Goal: Task Accomplishment & Management: Manage account settings

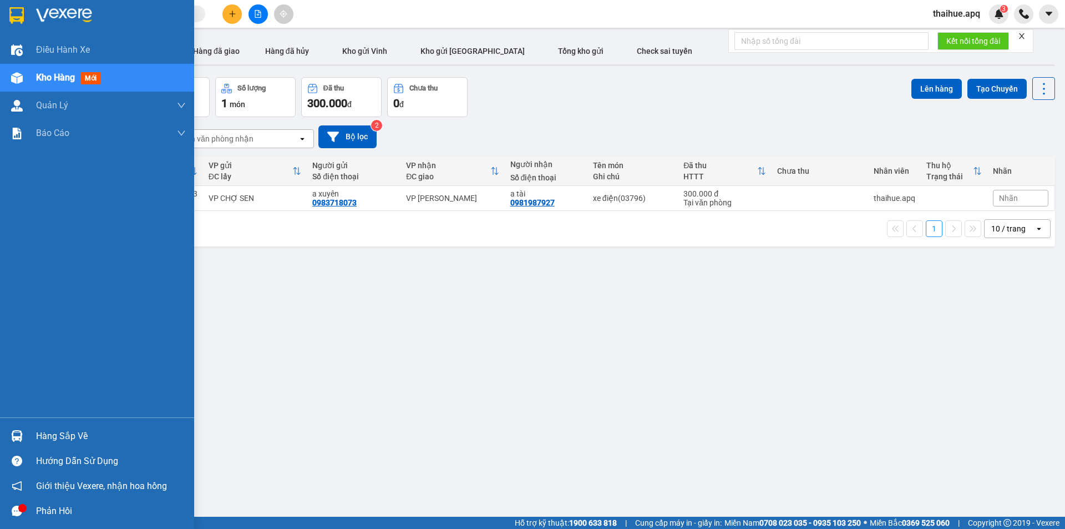
click at [53, 437] on div "Hàng sắp về" at bounding box center [111, 436] width 150 height 17
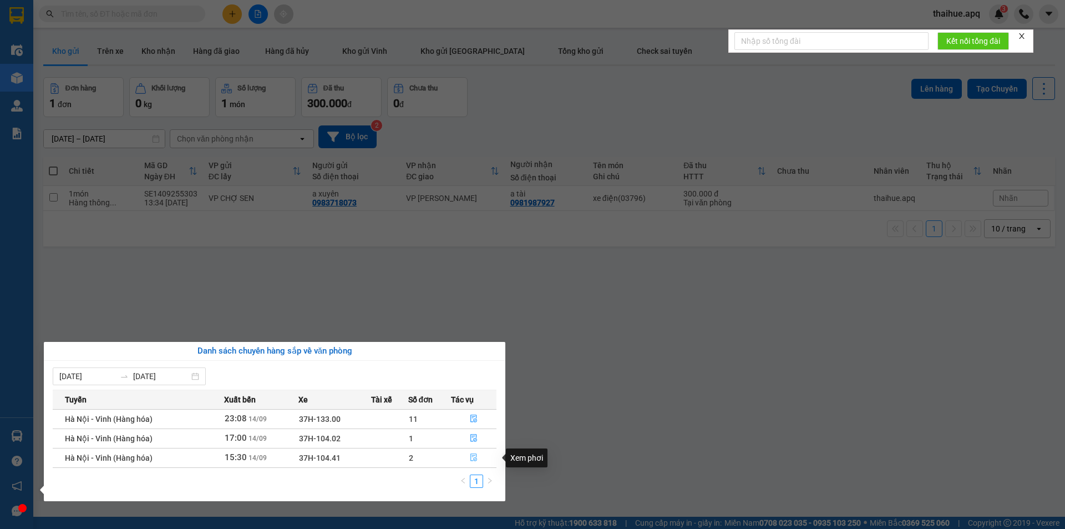
click at [471, 456] on icon "file-done" at bounding box center [474, 457] width 8 height 8
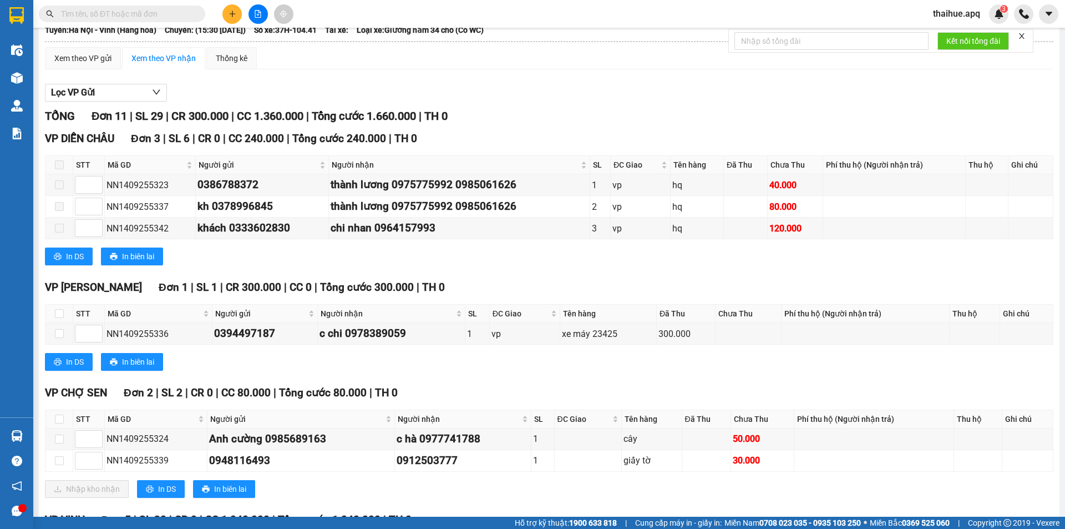
scroll to position [111, 0]
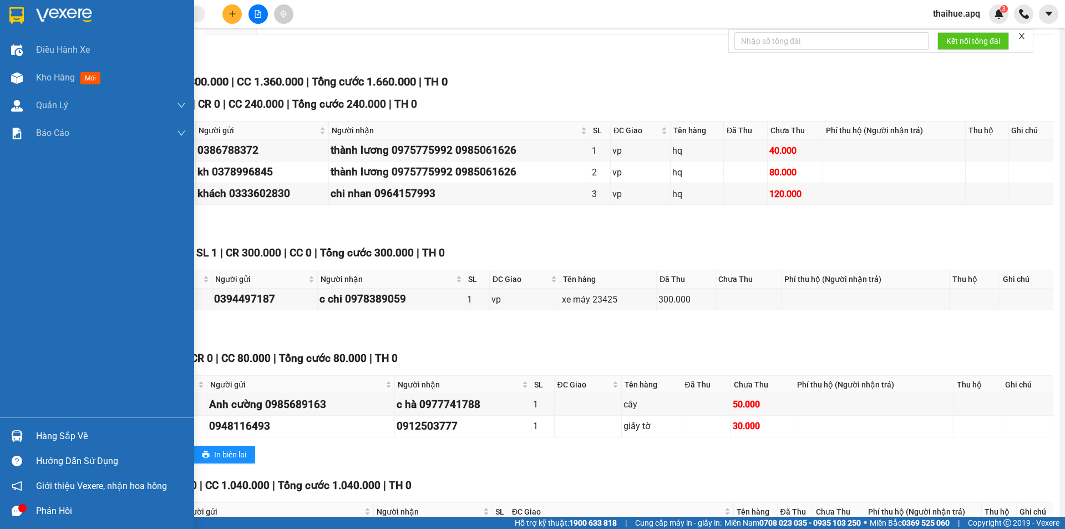
click at [50, 437] on div "Hàng sắp về" at bounding box center [111, 436] width 150 height 17
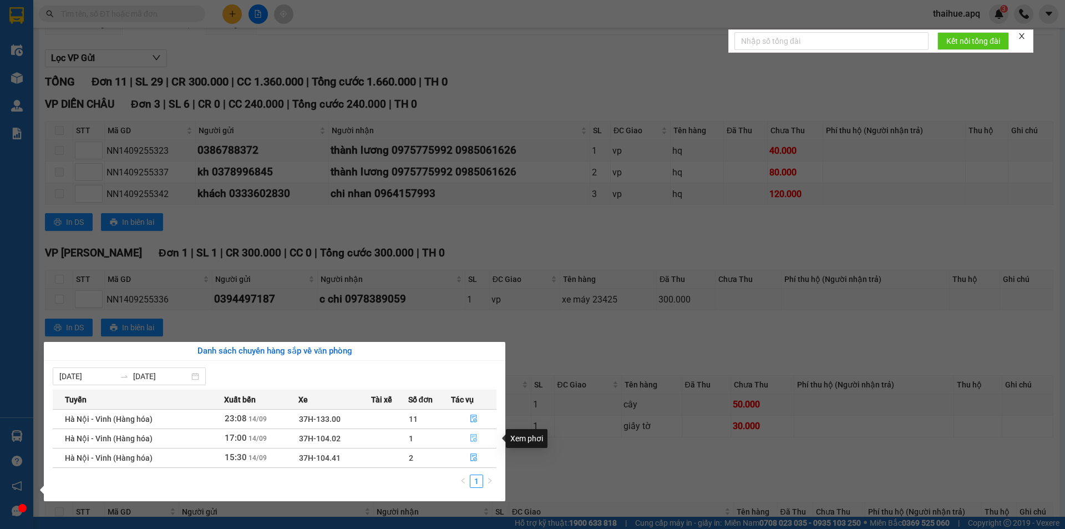
click at [473, 437] on icon "file-done" at bounding box center [473, 438] width 7 height 8
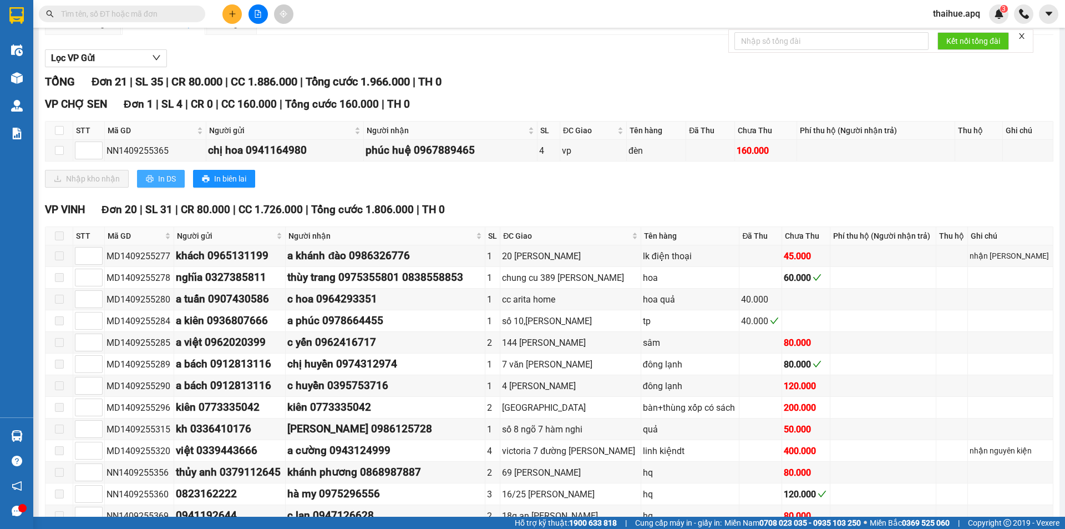
click at [154, 175] on button "In DS" at bounding box center [161, 179] width 48 height 18
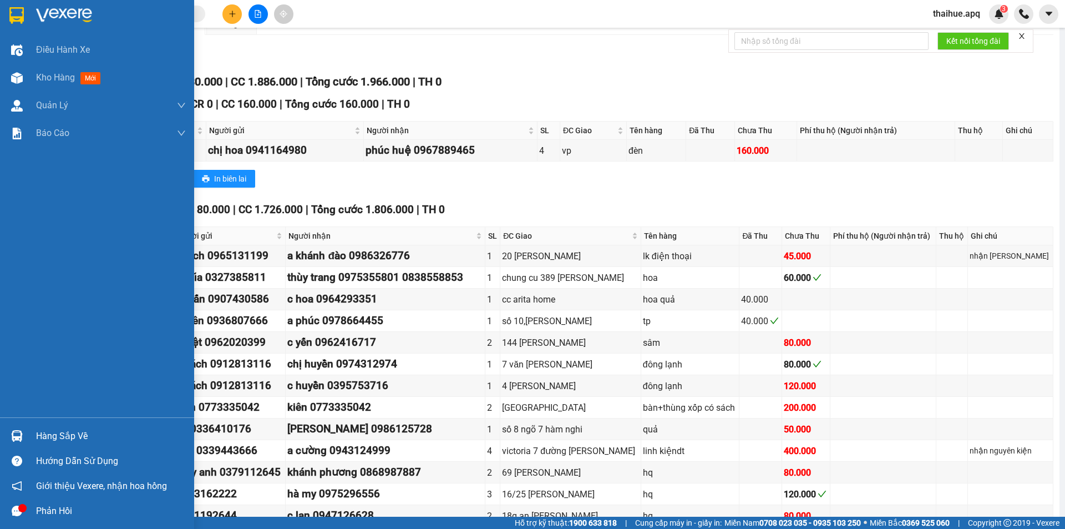
click at [51, 435] on div "Hàng sắp về" at bounding box center [111, 436] width 150 height 17
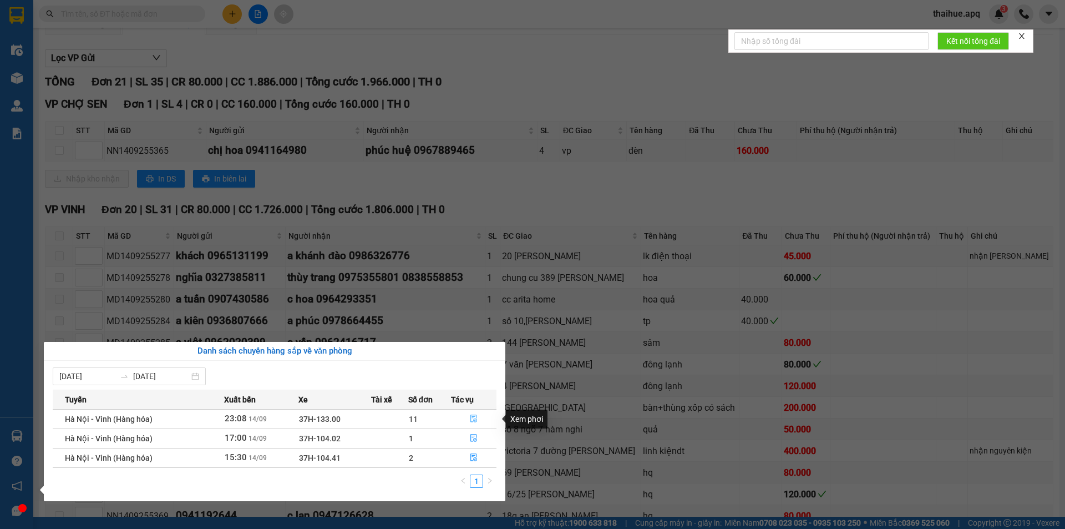
click at [473, 417] on icon "file-done" at bounding box center [474, 418] width 8 height 8
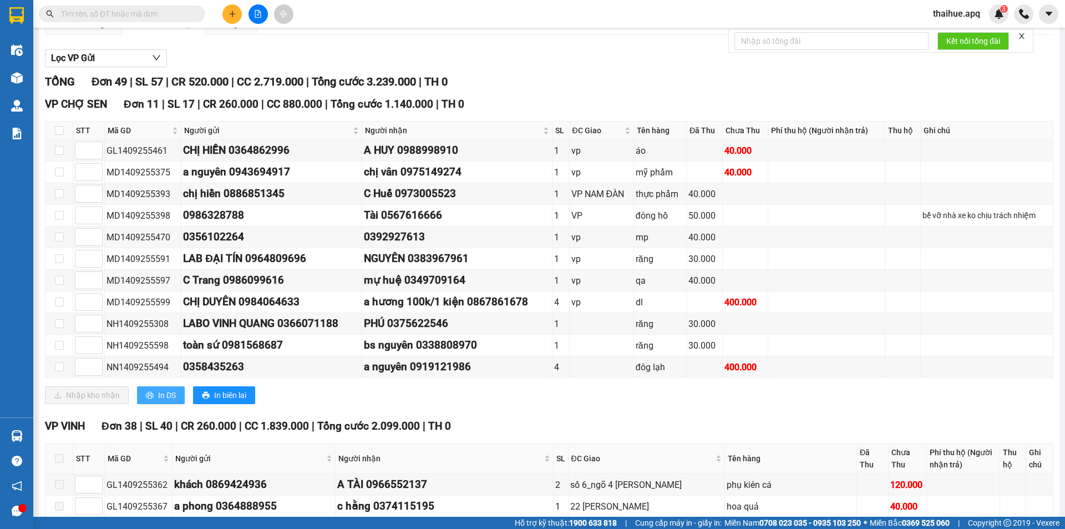
click at [158, 391] on span "In DS" at bounding box center [167, 395] width 18 height 12
click at [57, 368] on input "checkbox" at bounding box center [59, 366] width 9 height 9
checkbox input "true"
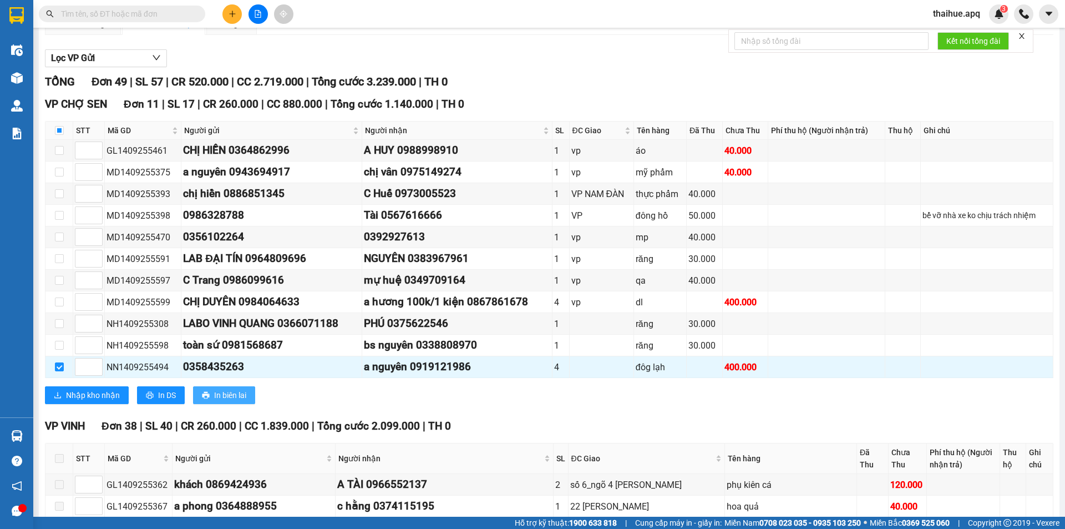
click at [235, 393] on span "In biên lai" at bounding box center [230, 395] width 32 height 12
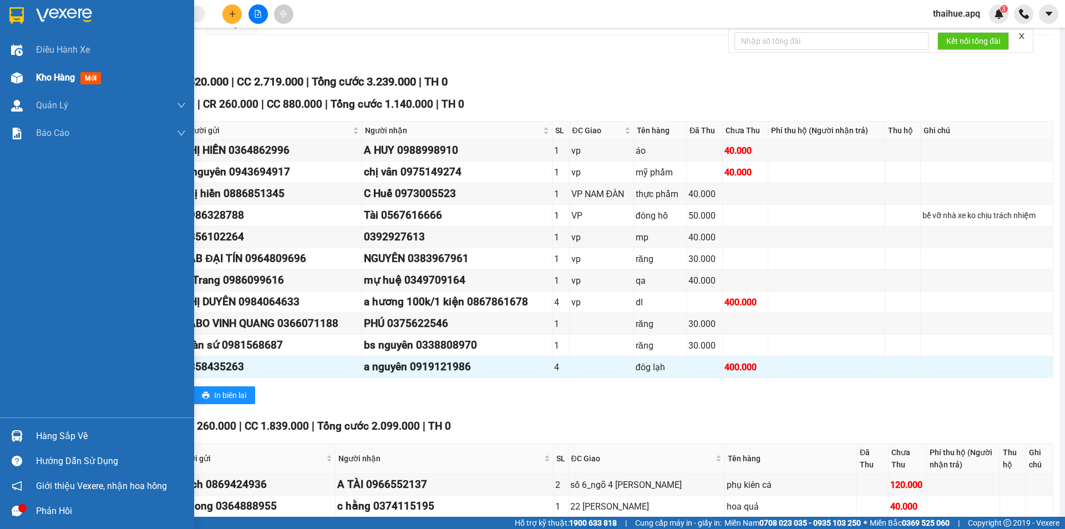
click at [47, 75] on span "Kho hàng" at bounding box center [55, 77] width 39 height 11
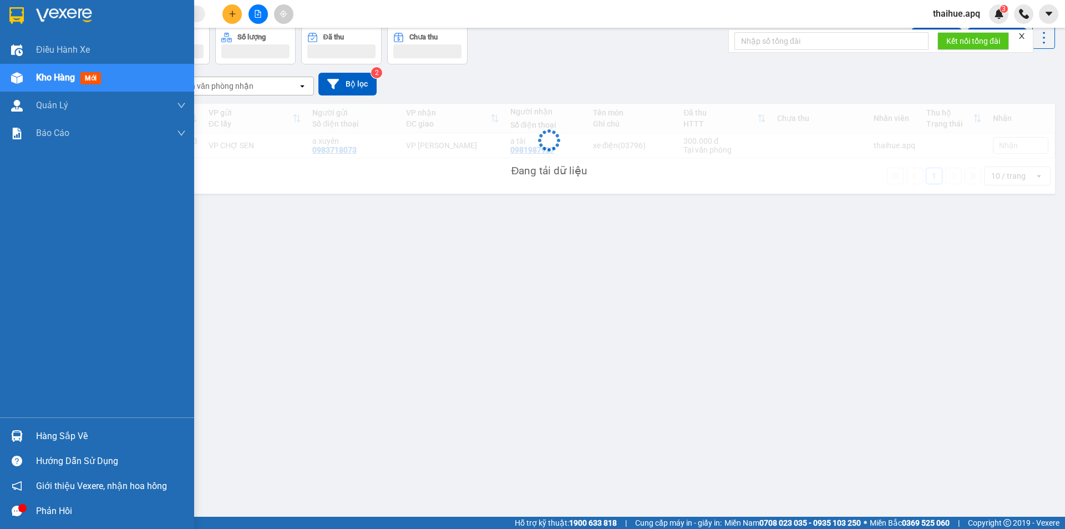
scroll to position [51, 0]
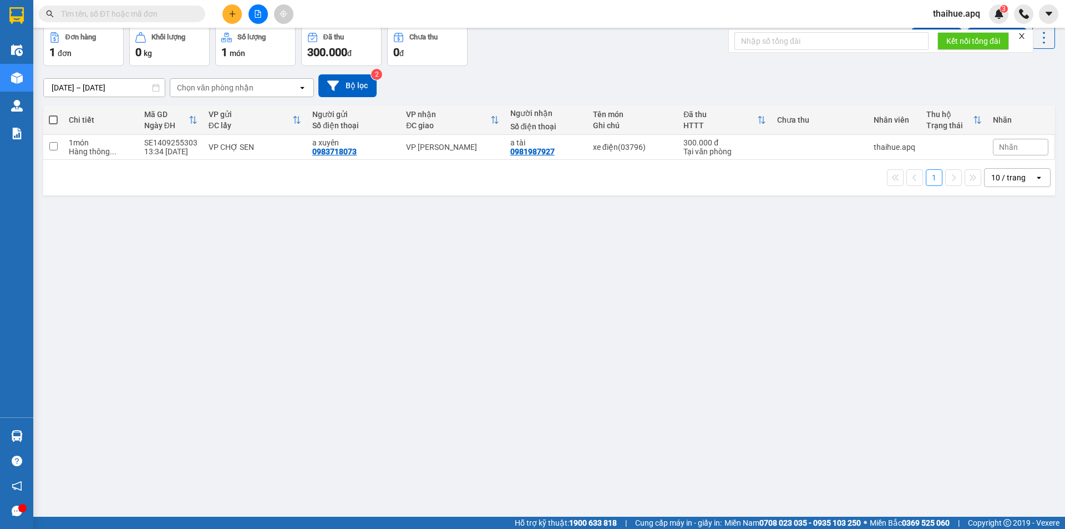
click at [139, 14] on input "text" at bounding box center [126, 14] width 131 height 12
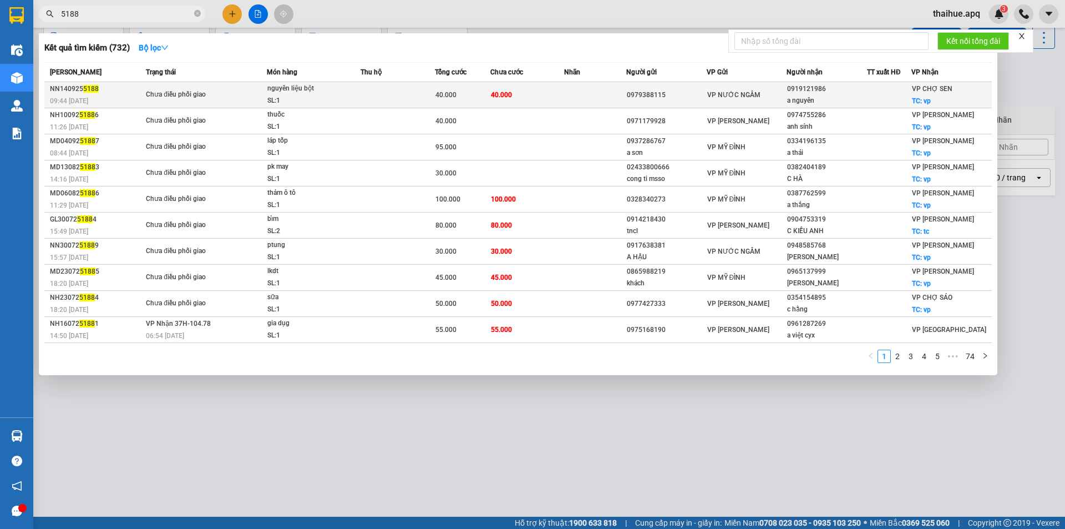
type input "5188"
click at [342, 93] on div "nguyên liệu bột" at bounding box center [308, 89] width 83 height 12
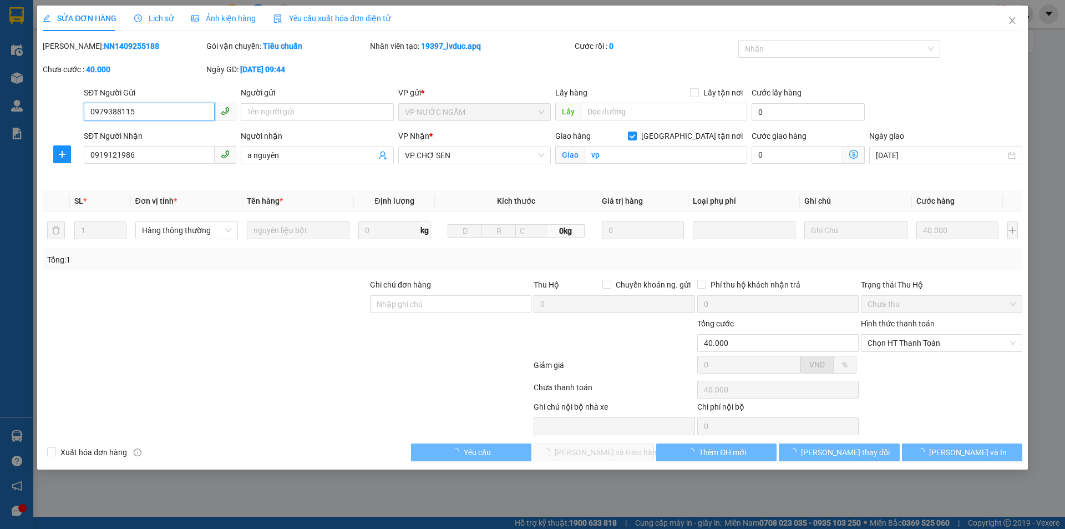
type input "0979388115"
type input "0919121986"
type input "a nguyên"
checkbox input "true"
type input "vp"
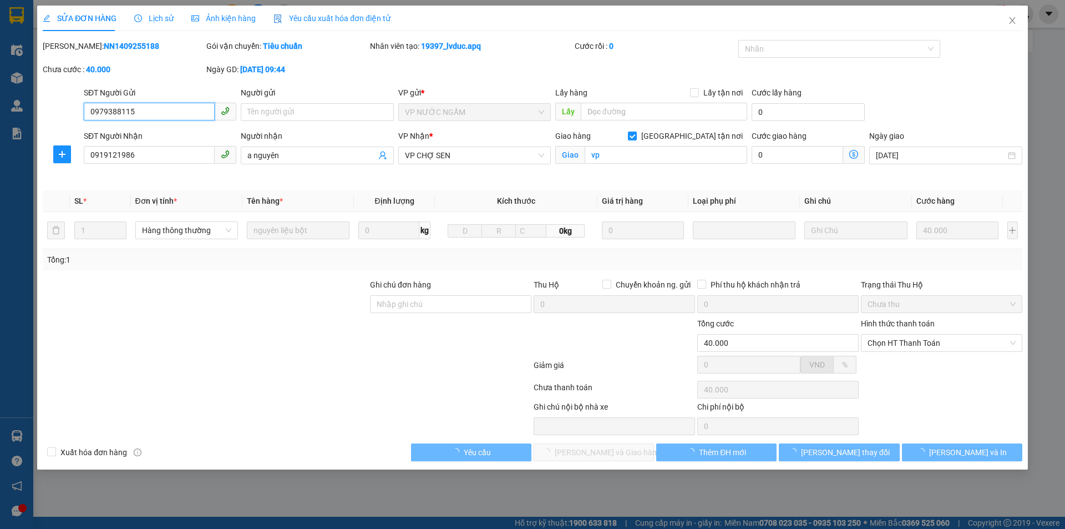
type input "40.000"
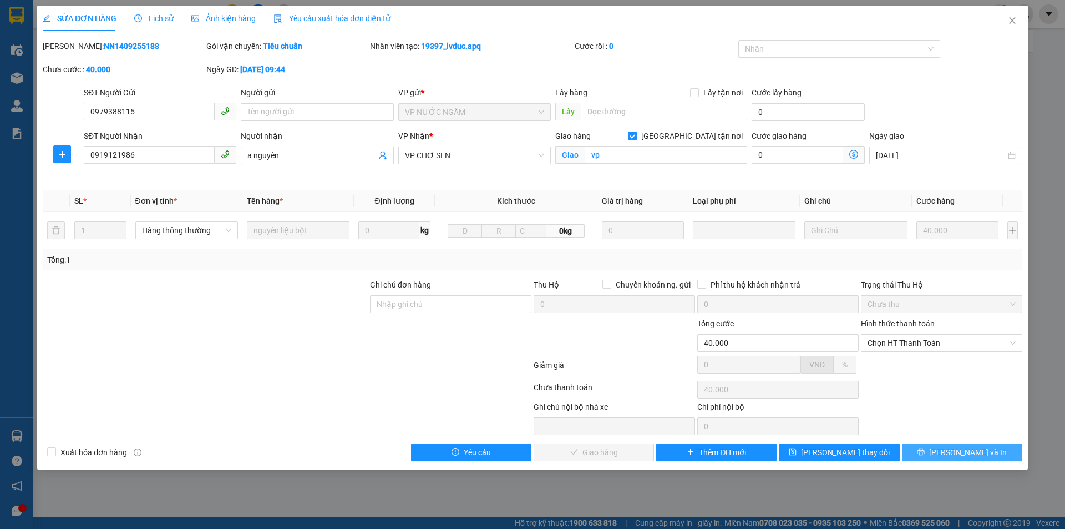
click at [974, 454] on span "Lưu và In" at bounding box center [968, 452] width 78 height 12
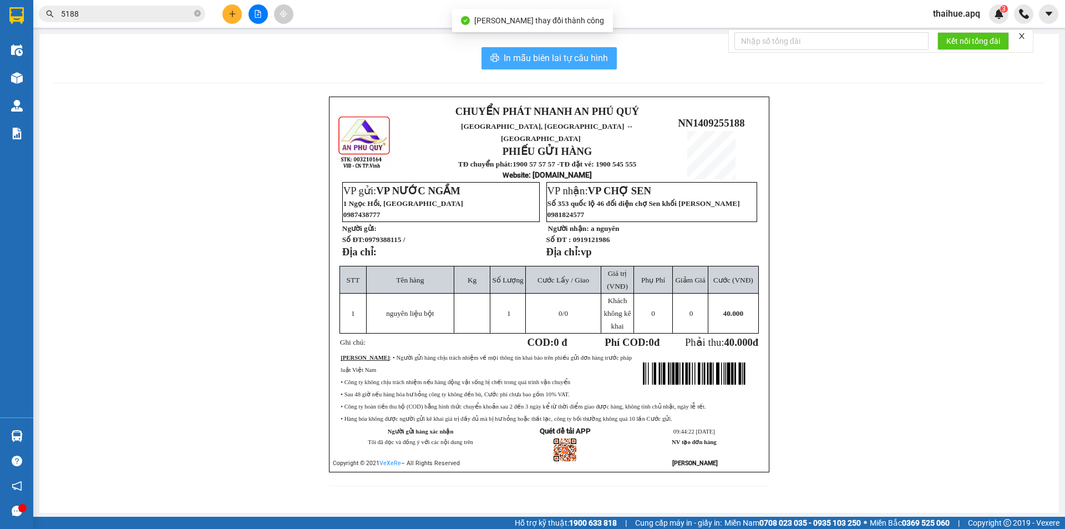
click at [556, 54] on span "In mẫu biên lai tự cấu hình" at bounding box center [556, 58] width 104 height 14
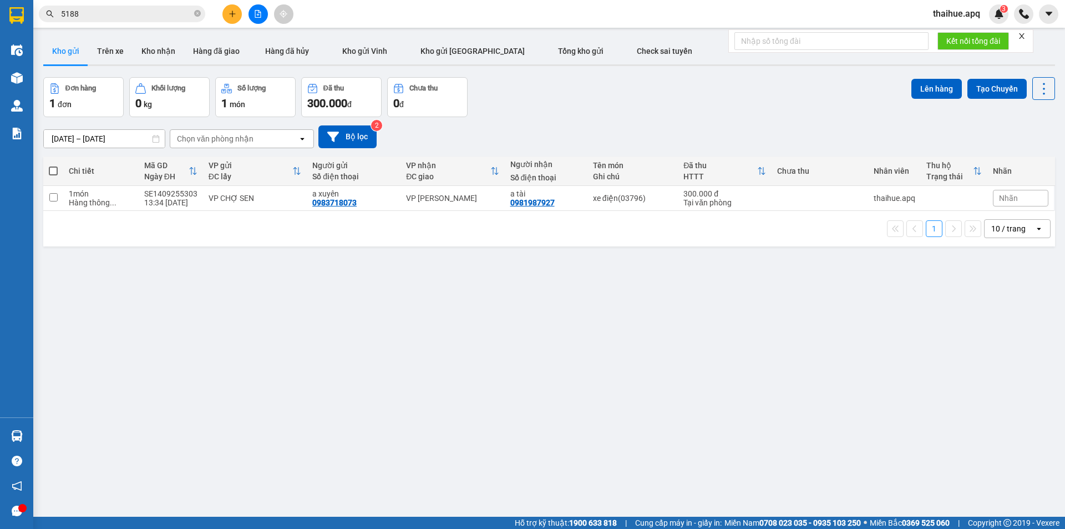
click at [1034, 227] on icon "open" at bounding box center [1038, 228] width 9 height 9
click at [1011, 314] on span "50 / trang" at bounding box center [1002, 311] width 35 height 11
